Goal: Information Seeking & Learning: Learn about a topic

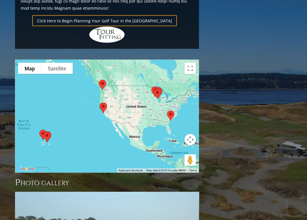
scroll to position [449, 0]
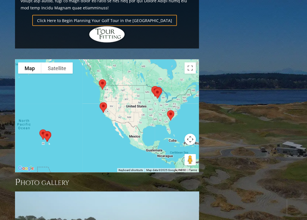
click at [170, 108] on img at bounding box center [171, 115] width 12 height 15
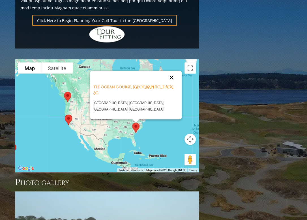
click at [171, 71] on button "Close" at bounding box center [172, 78] width 14 height 14
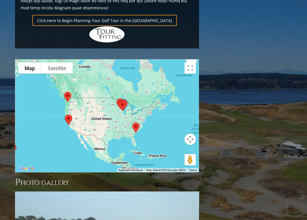
click at [122, 98] on img at bounding box center [122, 105] width 12 height 15
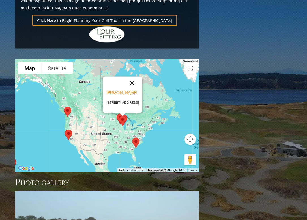
click at [138, 76] on button "Close" at bounding box center [132, 83] width 14 height 14
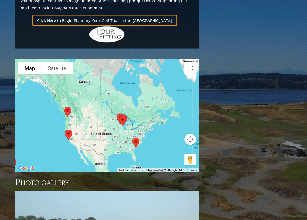
click at [141, 105] on div "To navigate, press the arrow keys." at bounding box center [106, 115] width 183 height 112
click at [141, 105] on div at bounding box center [106, 115] width 183 height 112
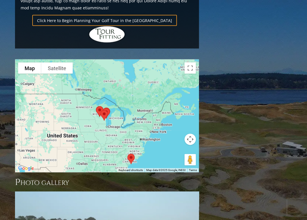
click at [141, 105] on div at bounding box center [106, 115] width 183 height 112
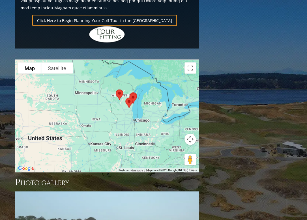
drag, startPoint x: 98, startPoint y: 99, endPoint x: 165, endPoint y: 94, distance: 67.4
click at [171, 98] on div at bounding box center [106, 115] width 183 height 112
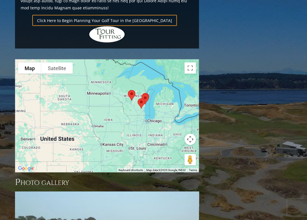
click at [131, 88] on img at bounding box center [131, 95] width 12 height 15
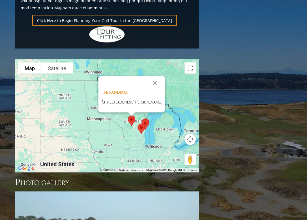
click at [146, 121] on img at bounding box center [141, 128] width 12 height 15
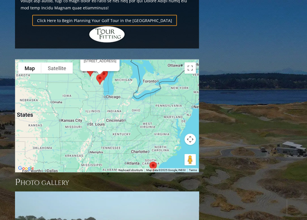
drag, startPoint x: 152, startPoint y: 117, endPoint x: 107, endPoint y: 54, distance: 77.8
click at [107, 59] on div "[PERSON_NAME] Hills [STREET_ADDRESS]" at bounding box center [106, 115] width 183 height 112
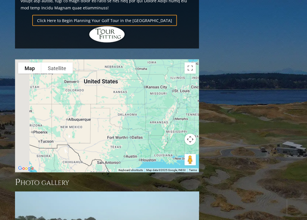
drag, startPoint x: 120, startPoint y: 97, endPoint x: 218, endPoint y: 94, distance: 97.8
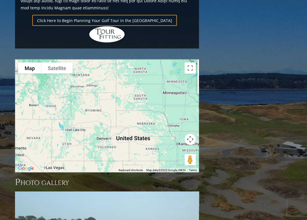
drag, startPoint x: 138, startPoint y: 82, endPoint x: 162, endPoint y: 132, distance: 55.7
click at [162, 132] on div "[PERSON_NAME] Hills [STREET_ADDRESS]" at bounding box center [106, 115] width 183 height 112
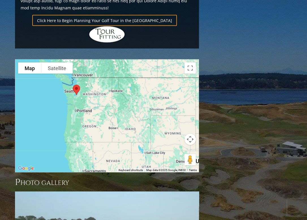
drag, startPoint x: 114, startPoint y: 87, endPoint x: 191, endPoint y: 108, distance: 79.5
click at [191, 108] on div "[PERSON_NAME] Hills [STREET_ADDRESS] Map Terrain Satellite Labels Keyboard shor…" at bounding box center [106, 115] width 183 height 112
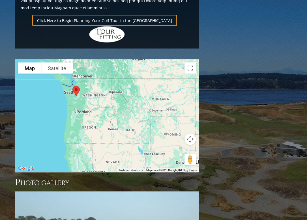
click at [74, 83] on img at bounding box center [76, 90] width 12 height 15
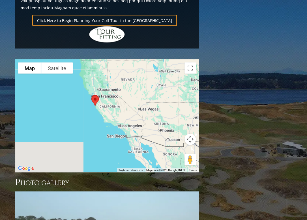
drag, startPoint x: 71, startPoint y: 112, endPoint x: 86, endPoint y: -19, distance: 131.8
click at [86, 0] on html "Hidden Links Golf Top Nav About Contact Testimonials The Open Request a Custom …" at bounding box center [153, 32] width 307 height 962
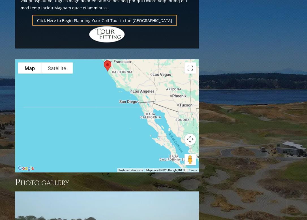
drag, startPoint x: 114, startPoint y: 63, endPoint x: 113, endPoint y: 94, distance: 31.4
click at [113, 94] on div "[PERSON_NAME][GEOGRAPHIC_DATA], [US_STATE][GEOGRAPHIC_DATA][PERSON_NAME], [PERS…" at bounding box center [106, 115] width 183 height 112
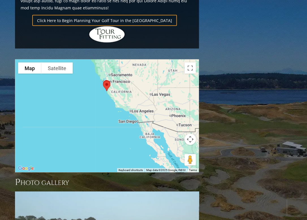
click at [108, 78] on img at bounding box center [107, 85] width 12 height 15
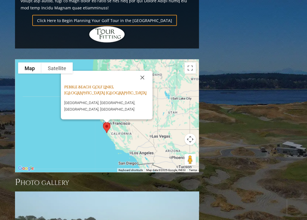
click at [104, 85] on link "Pebble Beach Golf Links, [GEOGRAPHIC_DATA] [GEOGRAPHIC_DATA]" at bounding box center [105, 90] width 82 height 11
